Goal: Transaction & Acquisition: Purchase product/service

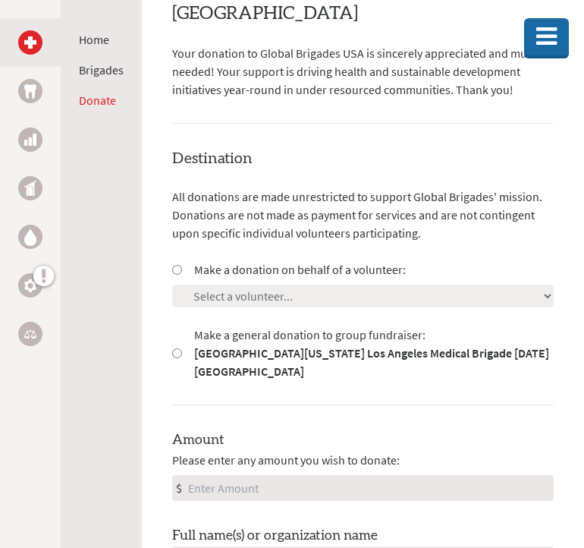
click at [179, 265] on input "Make a donation on behalf of a volunteer:" at bounding box center [177, 270] width 10 height 10
radio input "true"
click at [230, 284] on select "Select a volunteer... [PERSON_NAME] [PERSON_NAME] [PERSON_NAME] [PERSON_NAME] […" at bounding box center [363, 295] width 382 height 23
select select "4055ABB2-7E52-11F0-9E6E-42010A400005"
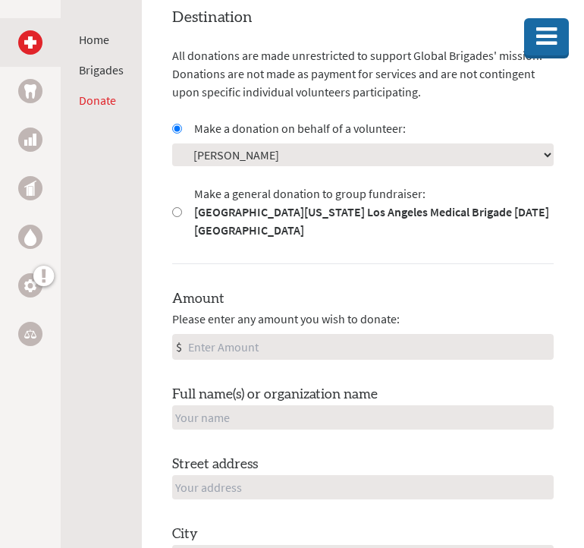
scroll to position [517, 0]
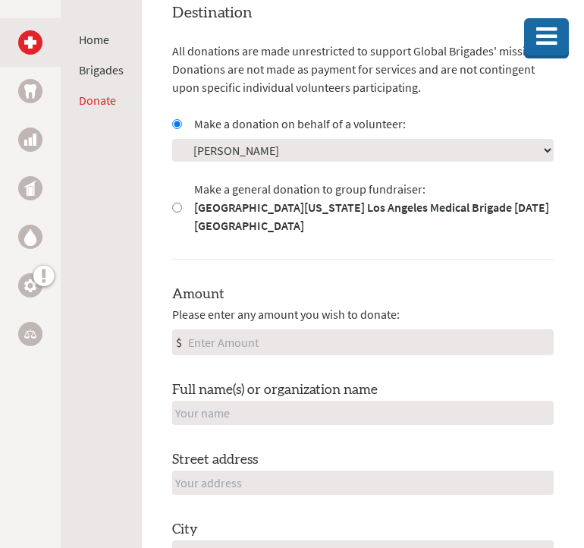
click at [225, 330] on input "Amount" at bounding box center [369, 342] width 368 height 24
type input "250"
click at [221, 401] on input "text" at bounding box center [363, 413] width 382 height 24
type input "B"
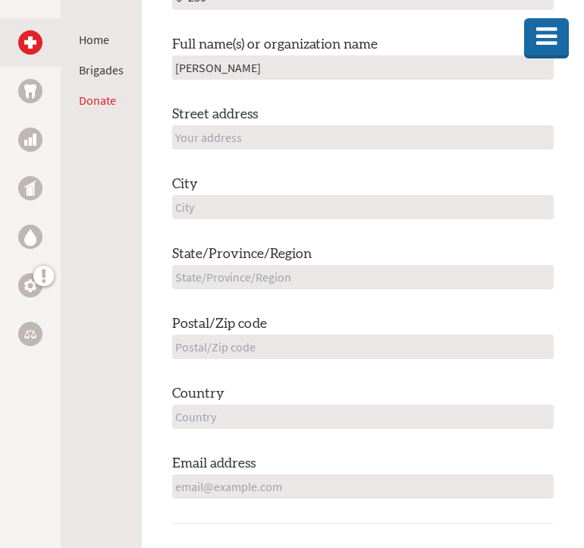
scroll to position [858, 0]
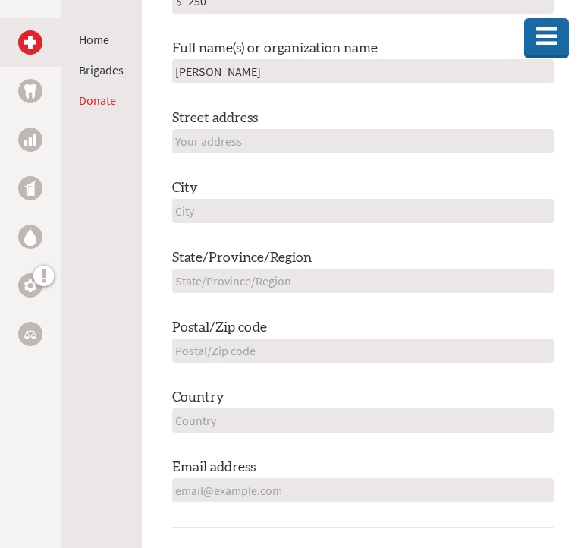
type input "[PERSON_NAME]"
click at [202, 129] on input "text" at bounding box center [363, 141] width 382 height 24
type input "[STREET_ADDRESS][PERSON_NAME]"
click at [196, 199] on input "text" at bounding box center [363, 211] width 382 height 24
type input "[GEOGRAPHIC_DATA]"
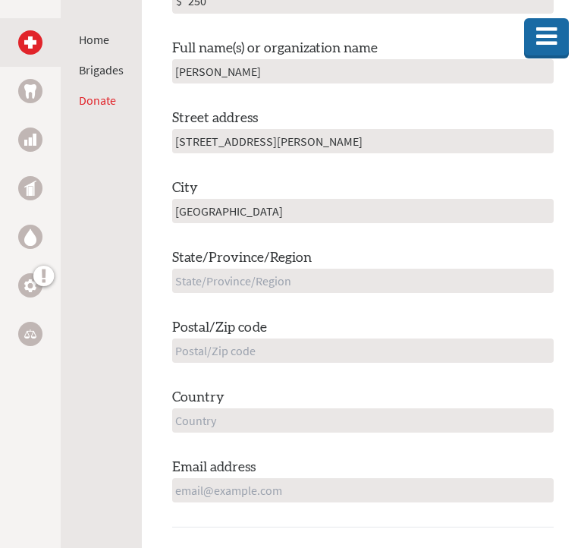
click at [184, 269] on input "text" at bounding box center [363, 281] width 382 height 24
type input "CA"
click at [195, 338] on input "text" at bounding box center [363, 350] width 382 height 24
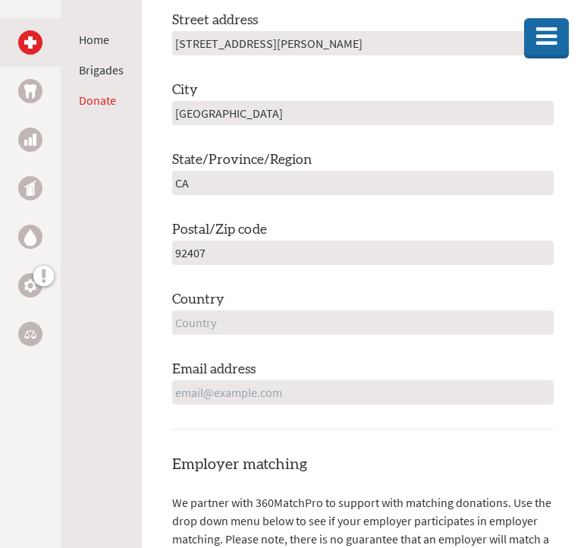
type input "92407"
click at [198, 310] on input "text" at bounding box center [363, 322] width 382 height 24
type input "[GEOGRAPHIC_DATA]"
click at [221, 380] on input "email" at bounding box center [363, 392] width 382 height 24
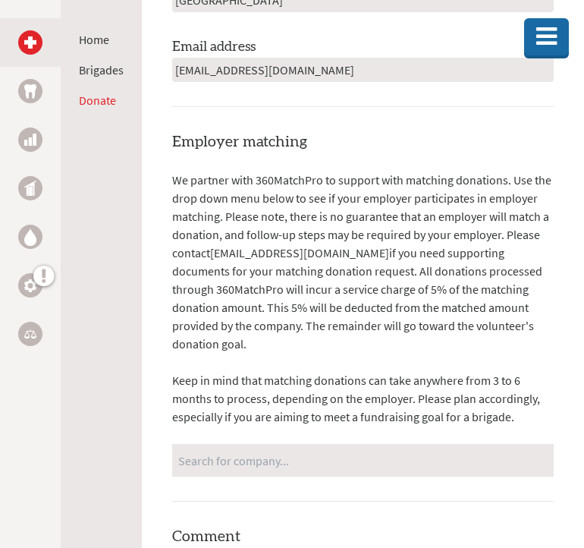
scroll to position [1287, 0]
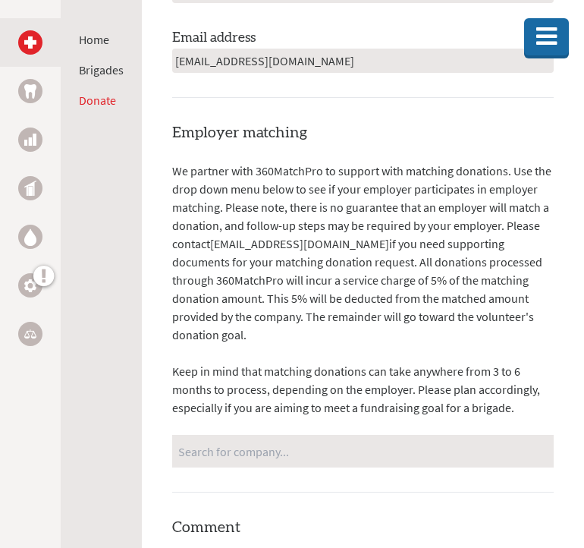
type input "[EMAIL_ADDRESS][DOMAIN_NAME]"
click at [269, 438] on input "Search for company..." at bounding box center [362, 451] width 369 height 27
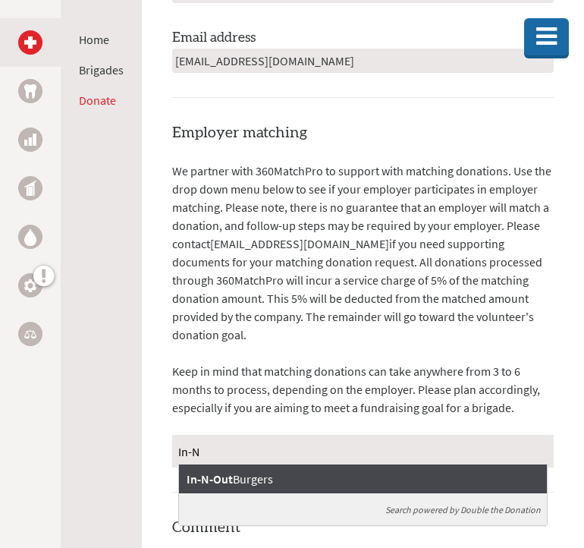
type input "In-N"
click at [309, 464] on div "In-N-Out Burgers" at bounding box center [363, 478] width 368 height 29
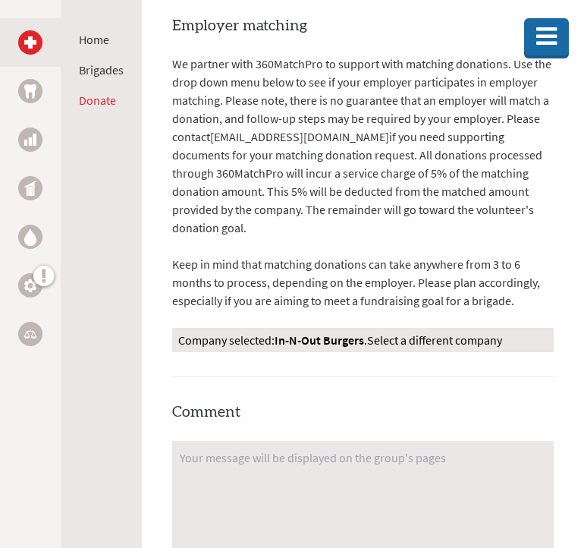
scroll to position [1461, 0]
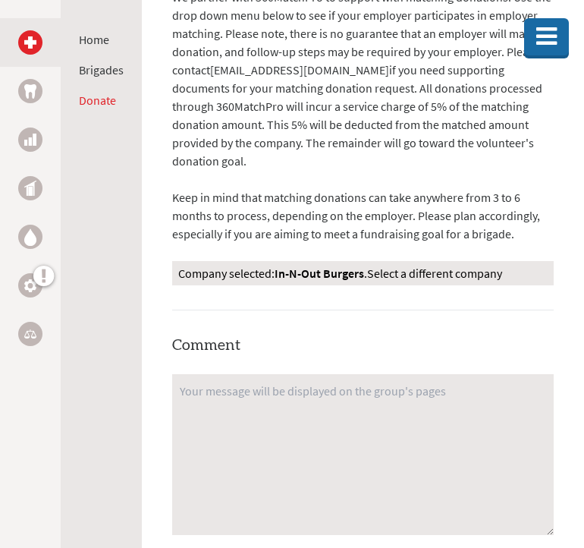
click at [281, 374] on textarea at bounding box center [363, 454] width 382 height 161
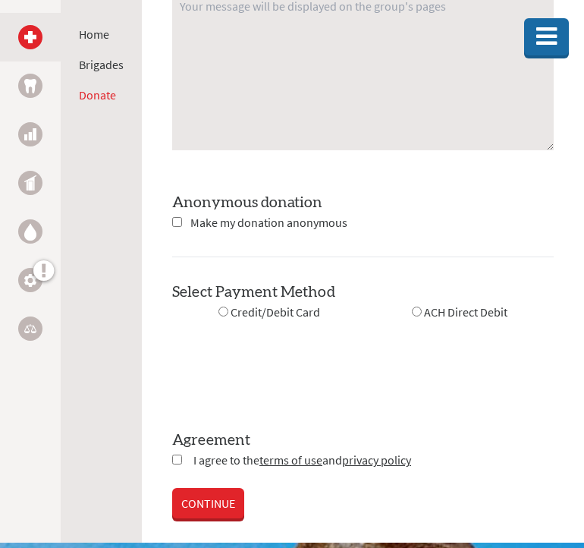
scroll to position [1852, 0]
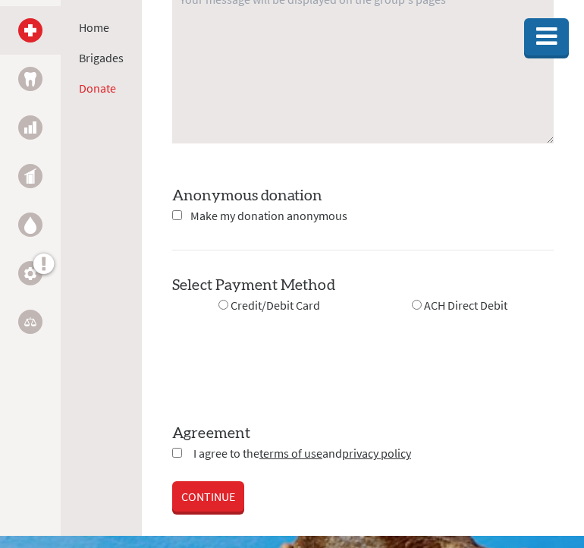
click at [224, 300] on input "radio" at bounding box center [223, 305] width 10 height 10
radio input "true"
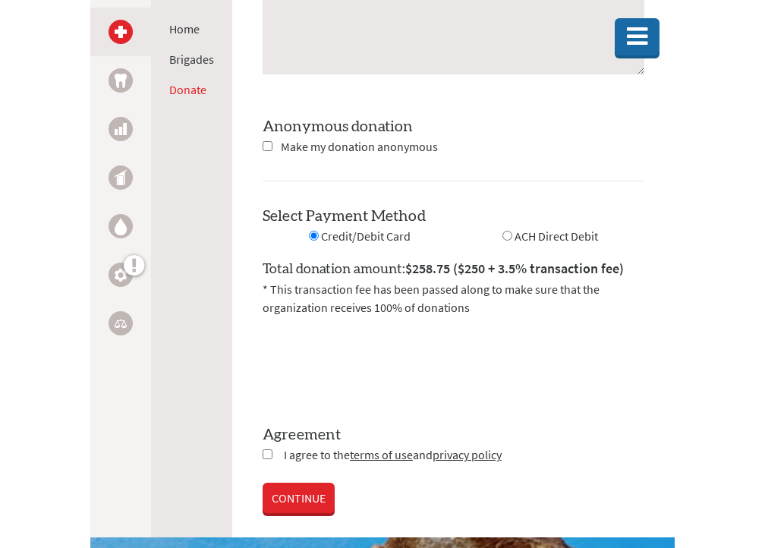
scroll to position [1922, 0]
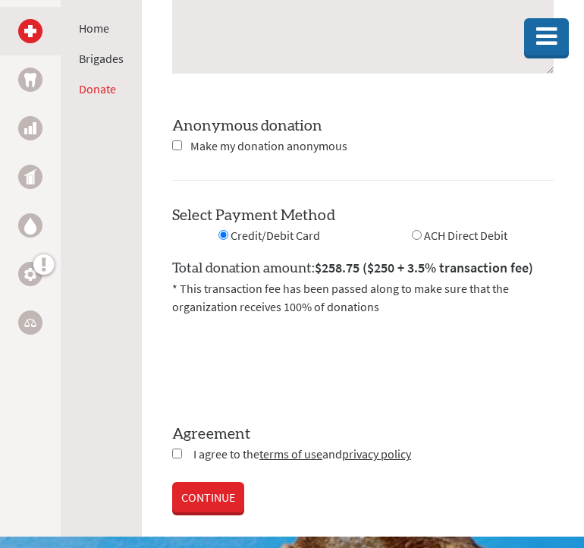
click at [175, 448] on input "checkbox" at bounding box center [177, 453] width 10 height 10
checkbox input "true"
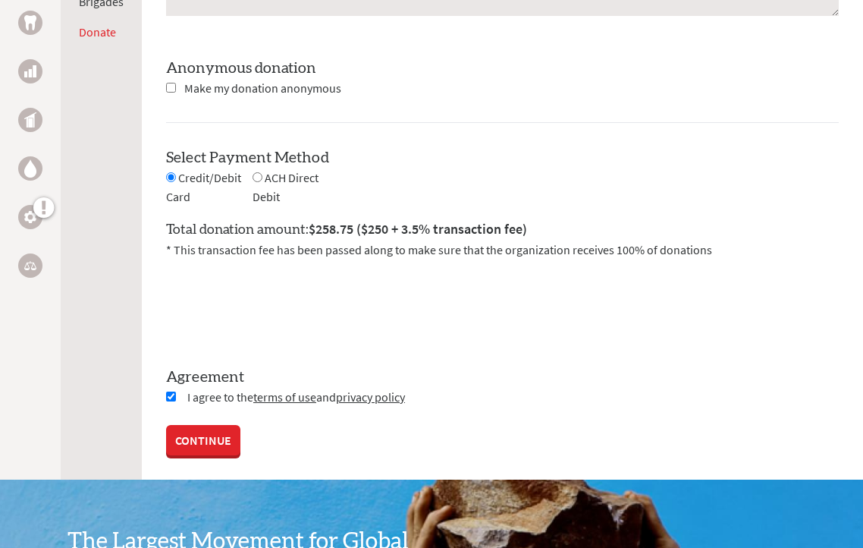
scroll to position [1529, 0]
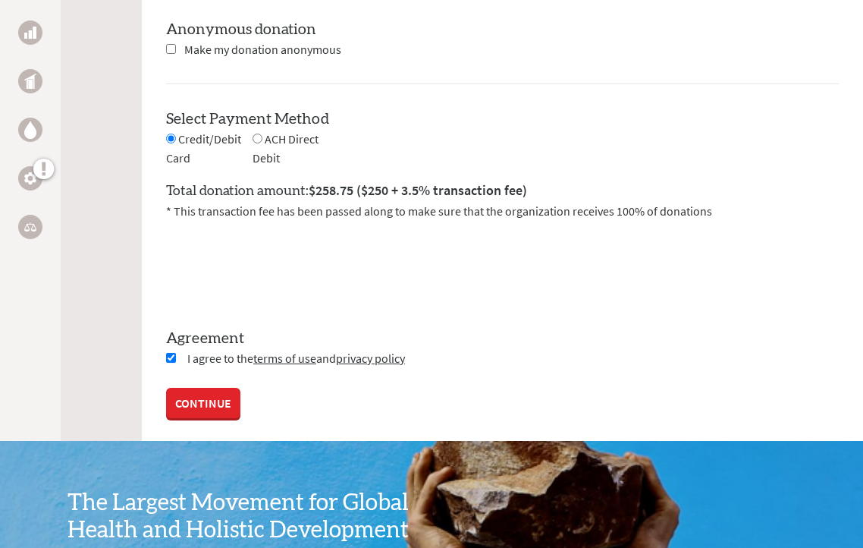
click at [206, 397] on link "CONTINUE" at bounding box center [203, 403] width 74 height 30
